Goal: Task Accomplishment & Management: Manage account settings

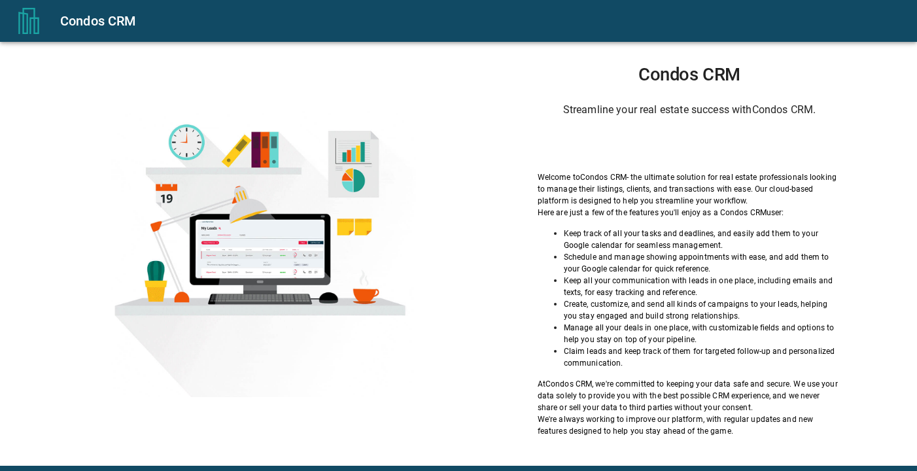
click at [643, 147] on div "Sign in with Google. Opens in new tab" at bounding box center [689, 145] width 120 height 29
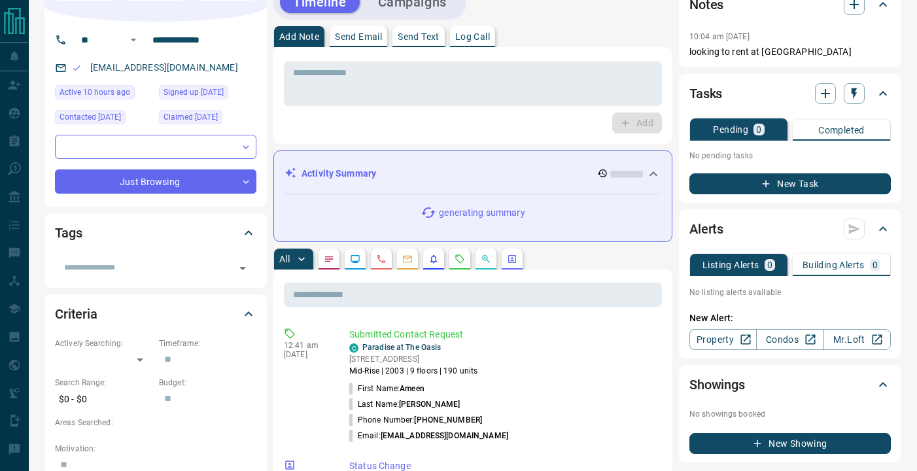
scroll to position [78, 0]
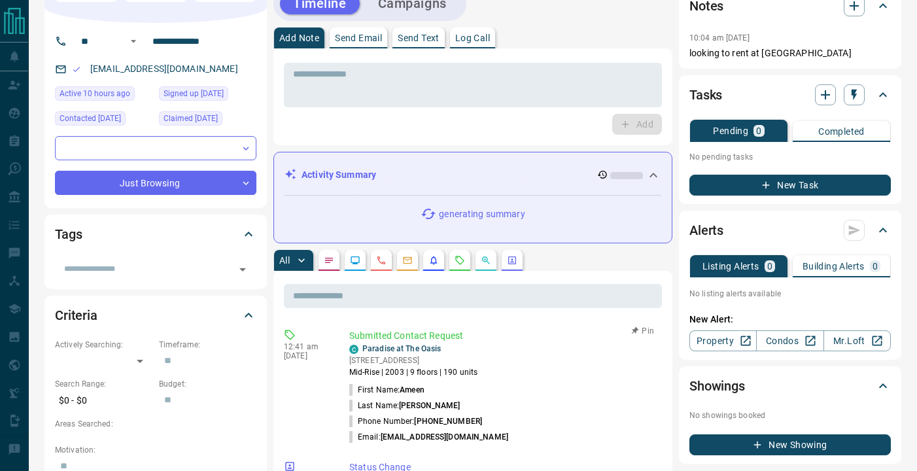
click at [468, 410] on li "Last Name: [PERSON_NAME]" at bounding box center [502, 406] width 307 height 16
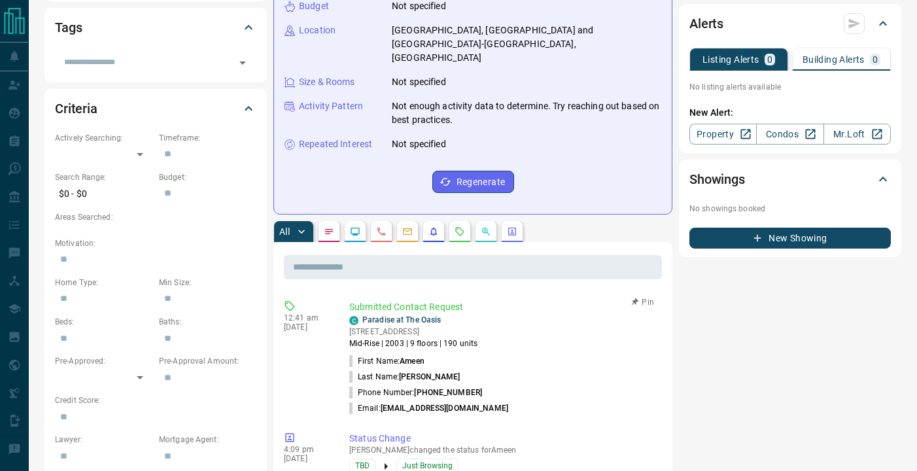
scroll to position [37, 0]
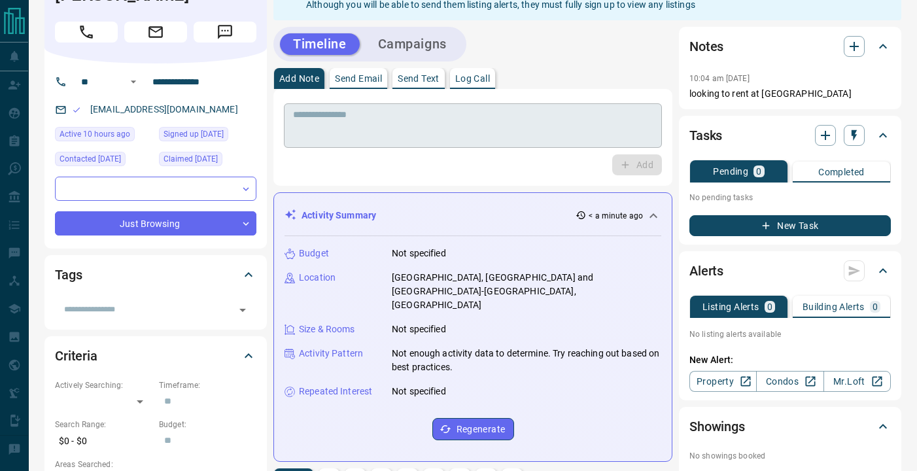
click at [348, 126] on textarea at bounding box center [473, 125] width 360 height 33
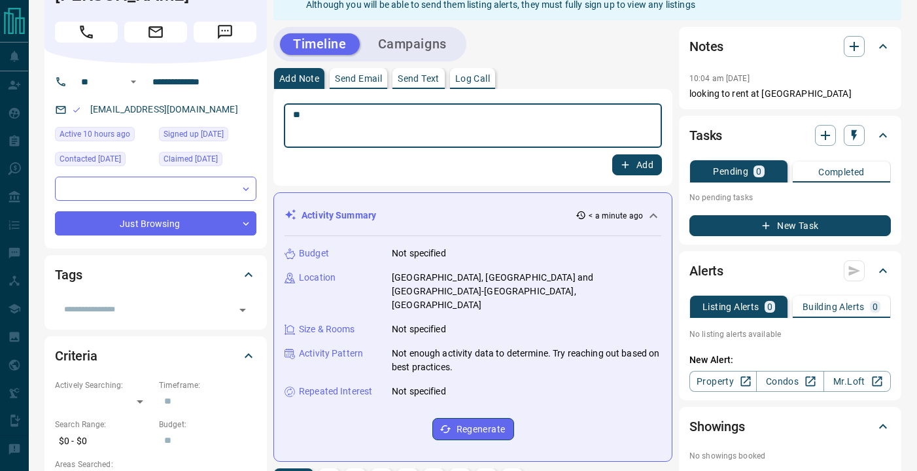
type textarea "*"
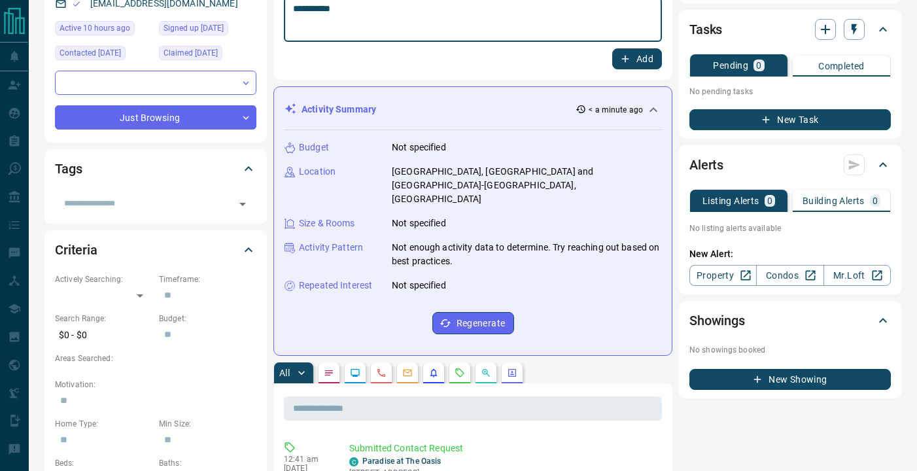
scroll to position [143, 0]
type textarea "**********"
click at [642, 60] on button "Add" at bounding box center [637, 58] width 50 height 21
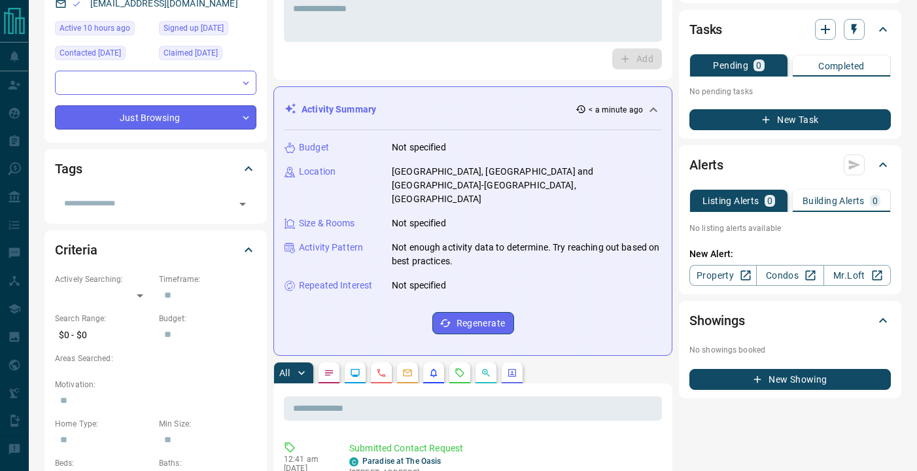
scroll to position [2, 0]
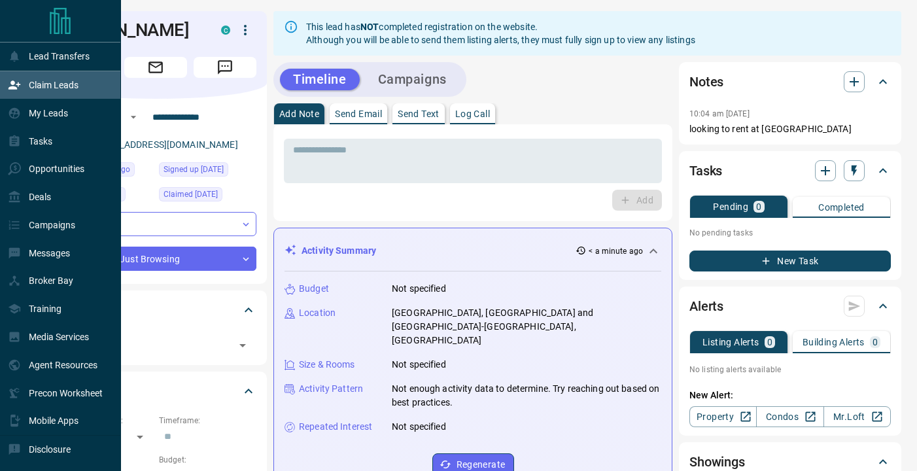
click at [18, 94] on div "Claim Leads" at bounding box center [43, 86] width 71 height 22
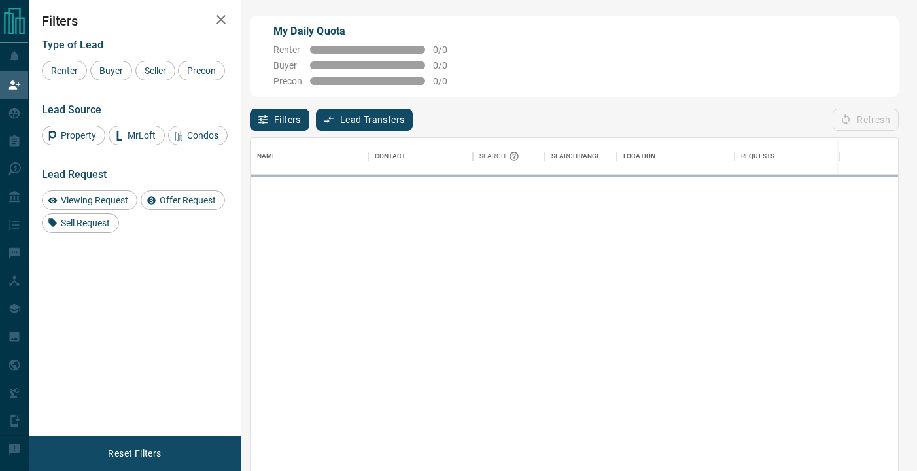
scroll to position [356, 648]
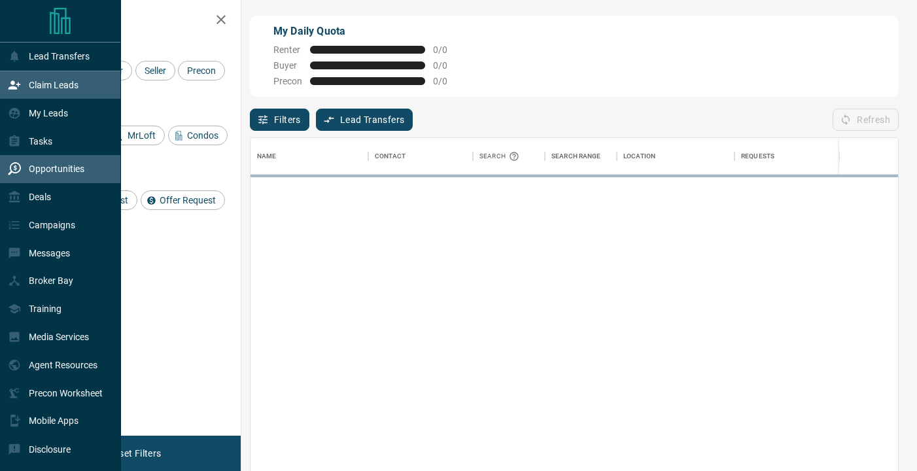
click at [24, 160] on div "Opportunities" at bounding box center [46, 169] width 77 height 22
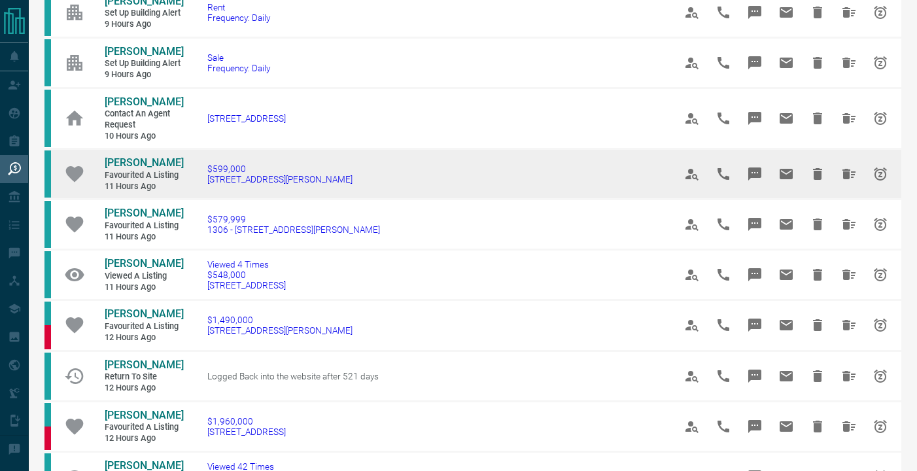
scroll to position [632, 0]
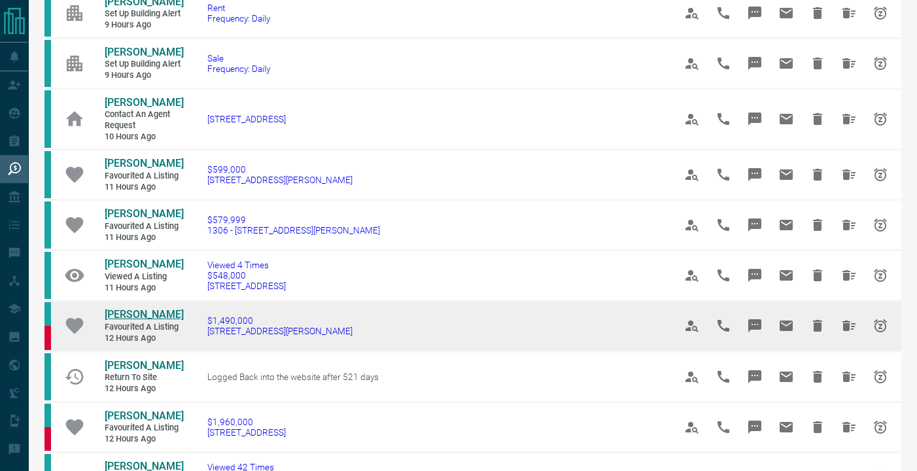
click at [156, 316] on span "[PERSON_NAME]" at bounding box center [144, 314] width 79 height 12
